Goal: Information Seeking & Learning: Understand process/instructions

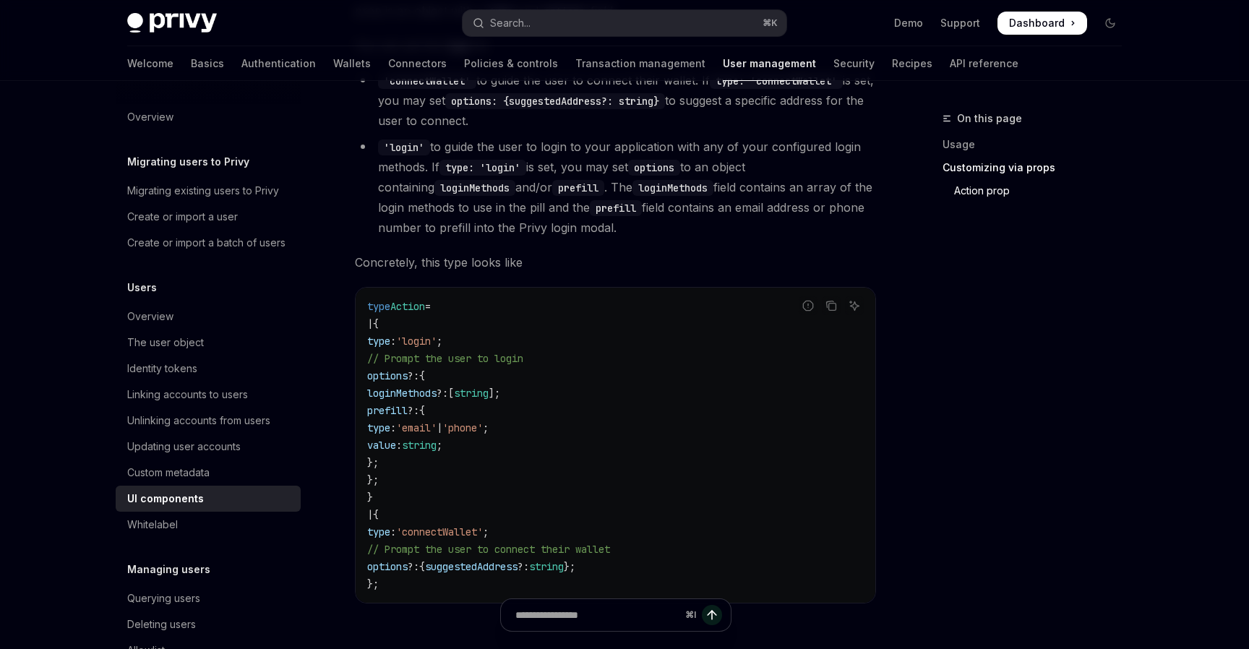
scroll to position [105, 0]
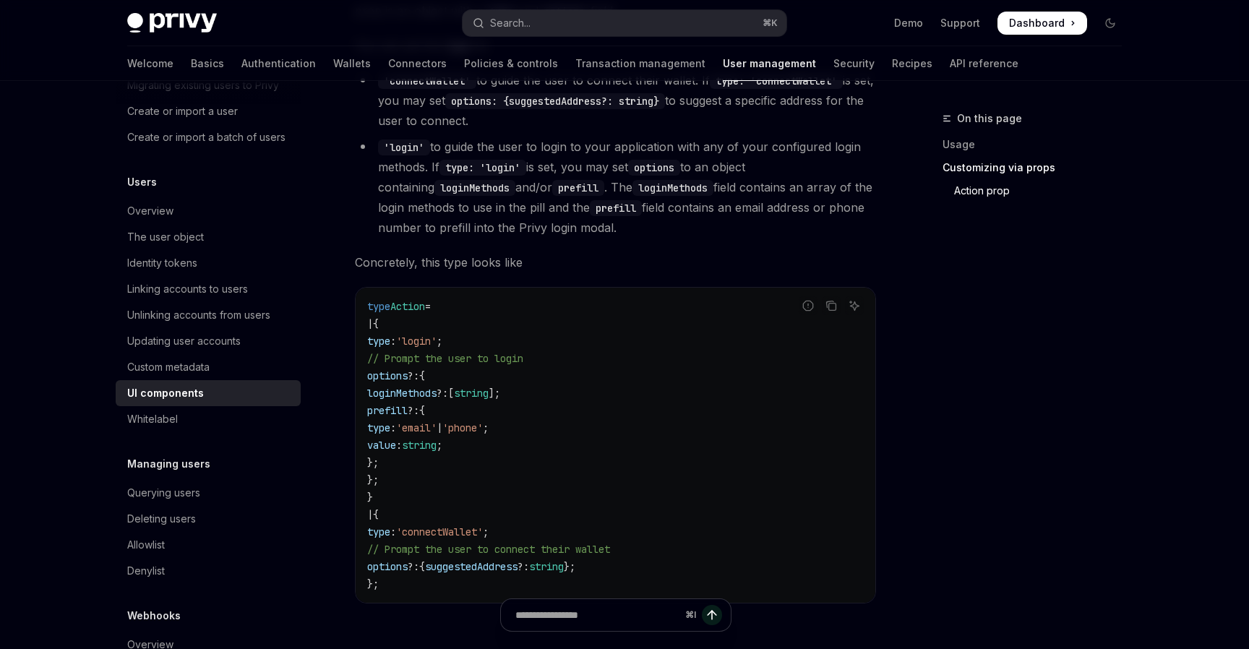
click at [941, 423] on div "On this page Usage Customizing via props Action prop" at bounding box center [1023, 379] width 220 height 539
click at [769, 134] on ul "'connectWallet' to guide the user to connect their wallet. If type: 'connectWal…" at bounding box center [615, 154] width 521 height 168
click at [777, 147] on li "'login' to guide the user to login to your application with any of your configu…" at bounding box center [615, 187] width 521 height 101
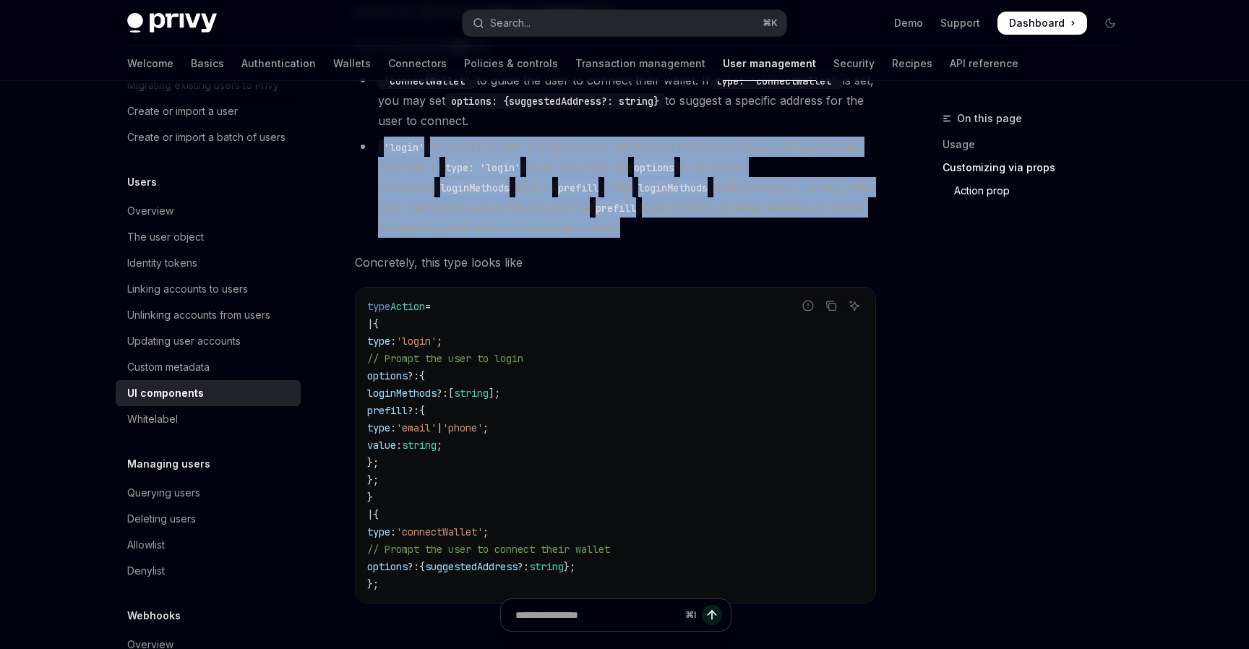
drag, startPoint x: 381, startPoint y: 139, endPoint x: 783, endPoint y: 244, distance: 414.7
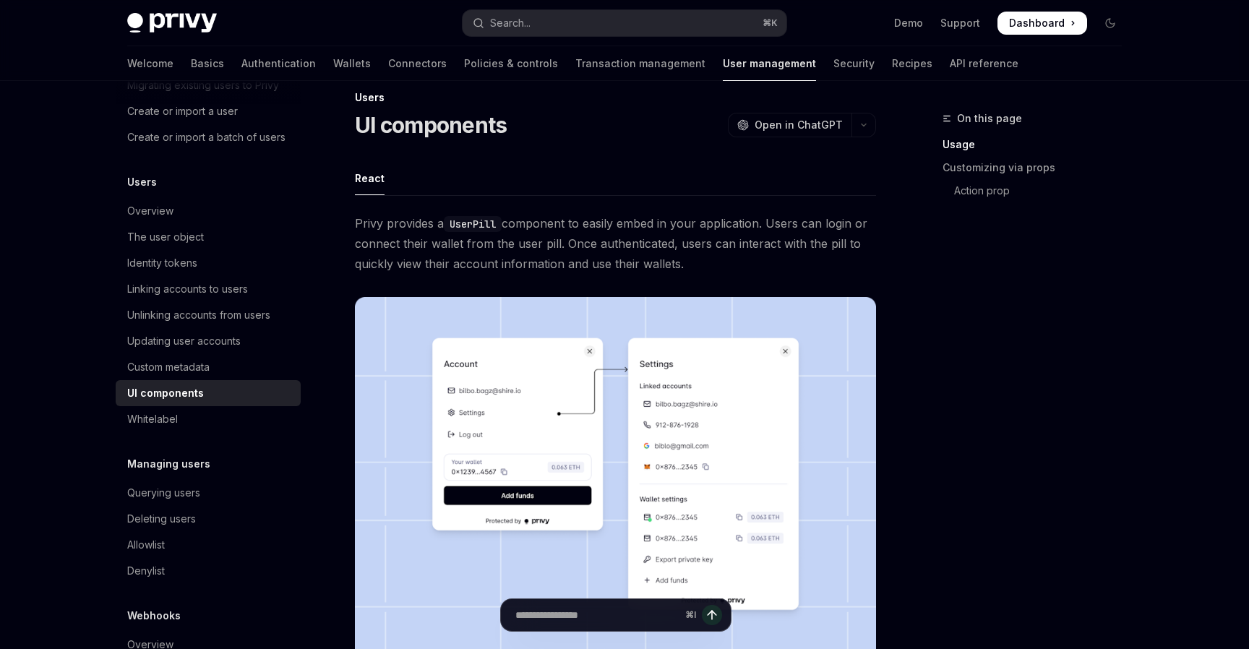
scroll to position [0, 0]
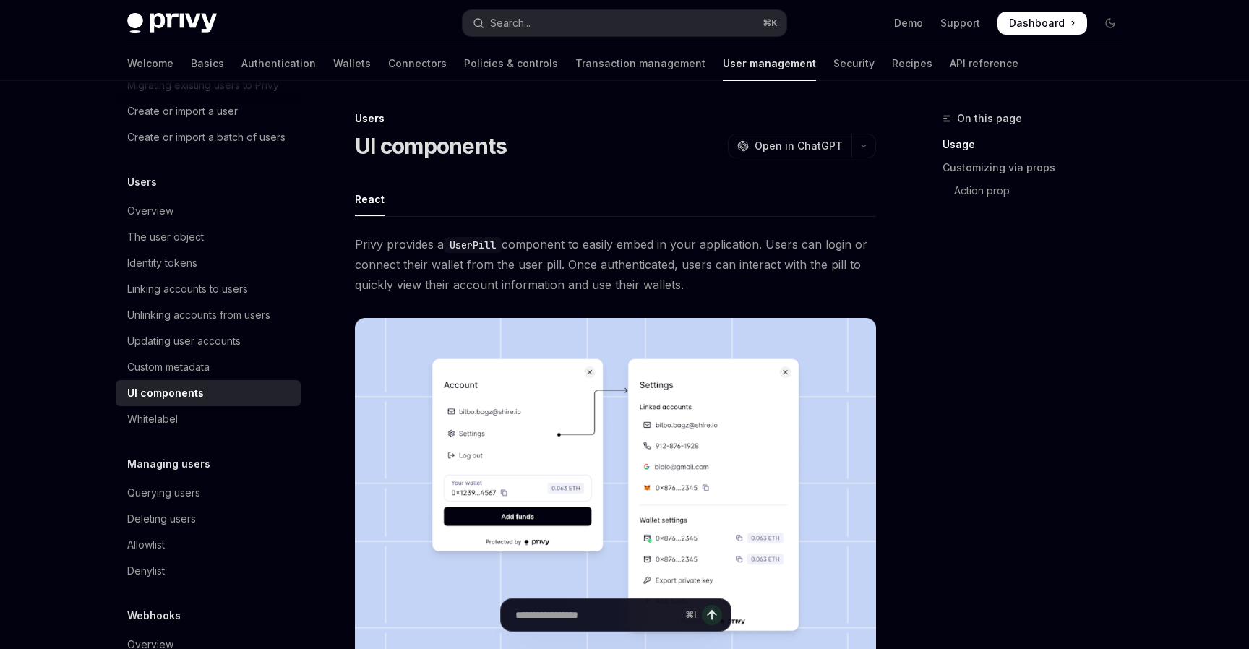
drag, startPoint x: 691, startPoint y: 287, endPoint x: 608, endPoint y: 268, distance: 85.2
click at [608, 267] on span "Privy provides a UserPill component to easily embed in your application. Users …" at bounding box center [615, 264] width 521 height 61
click at [973, 293] on div "On this page Usage Customizing via props Action prop" at bounding box center [1023, 379] width 220 height 539
